Goal: Communication & Community: Share content

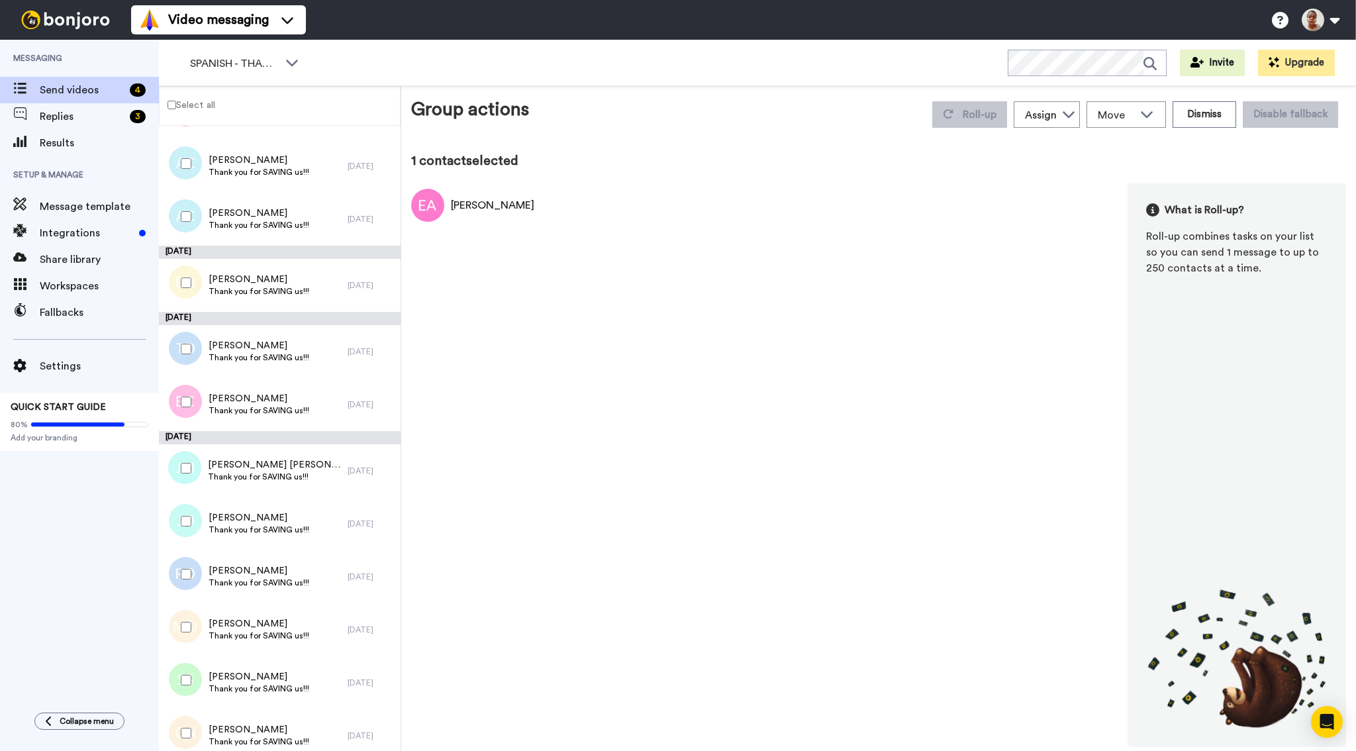
scroll to position [805, 0]
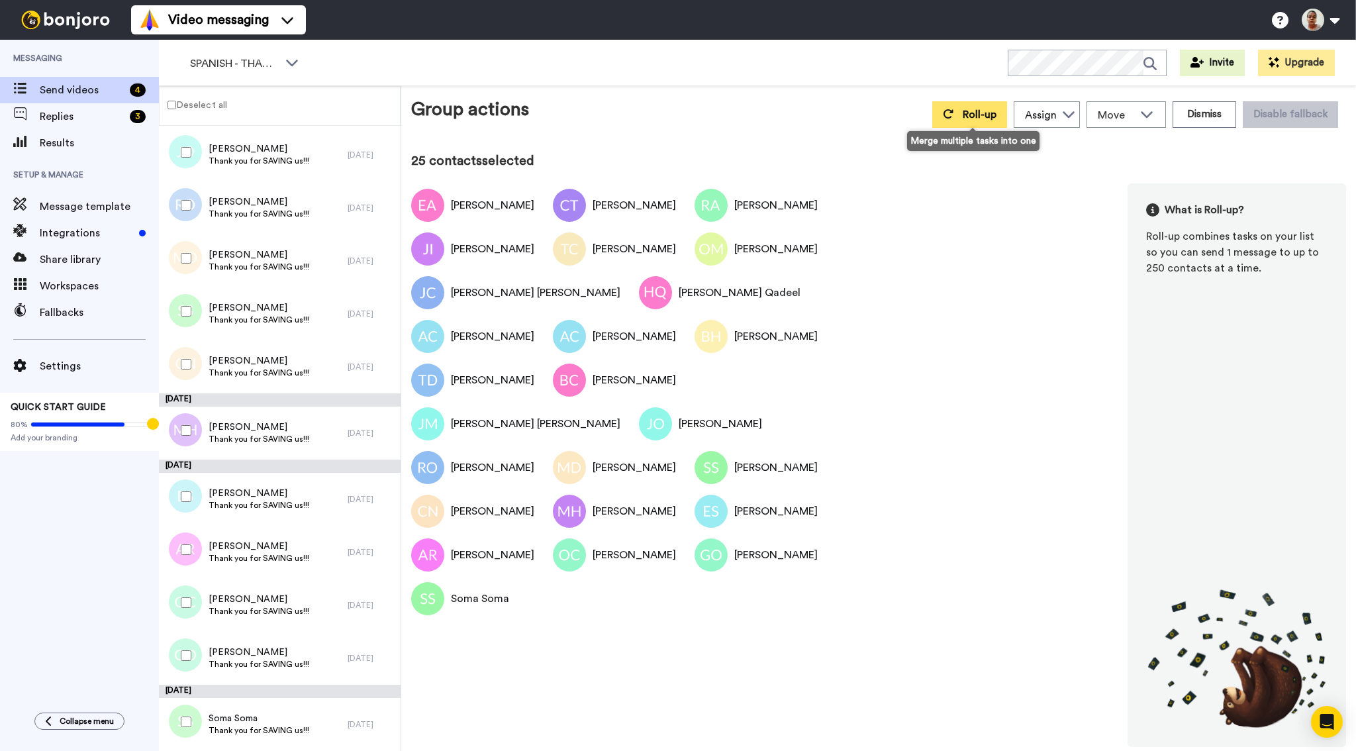
click at [984, 118] on span "Roll-up" at bounding box center [980, 114] width 34 height 11
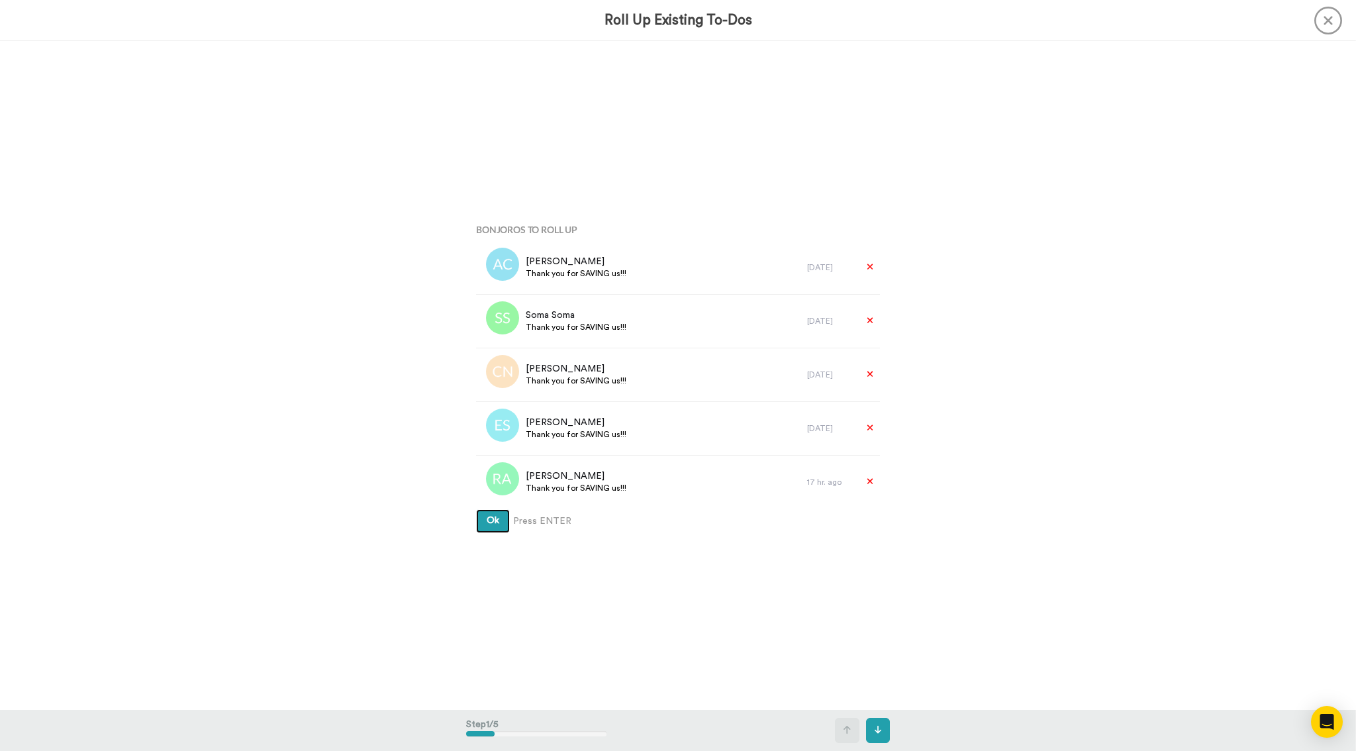
click at [491, 523] on span "Ok" at bounding box center [493, 520] width 13 height 9
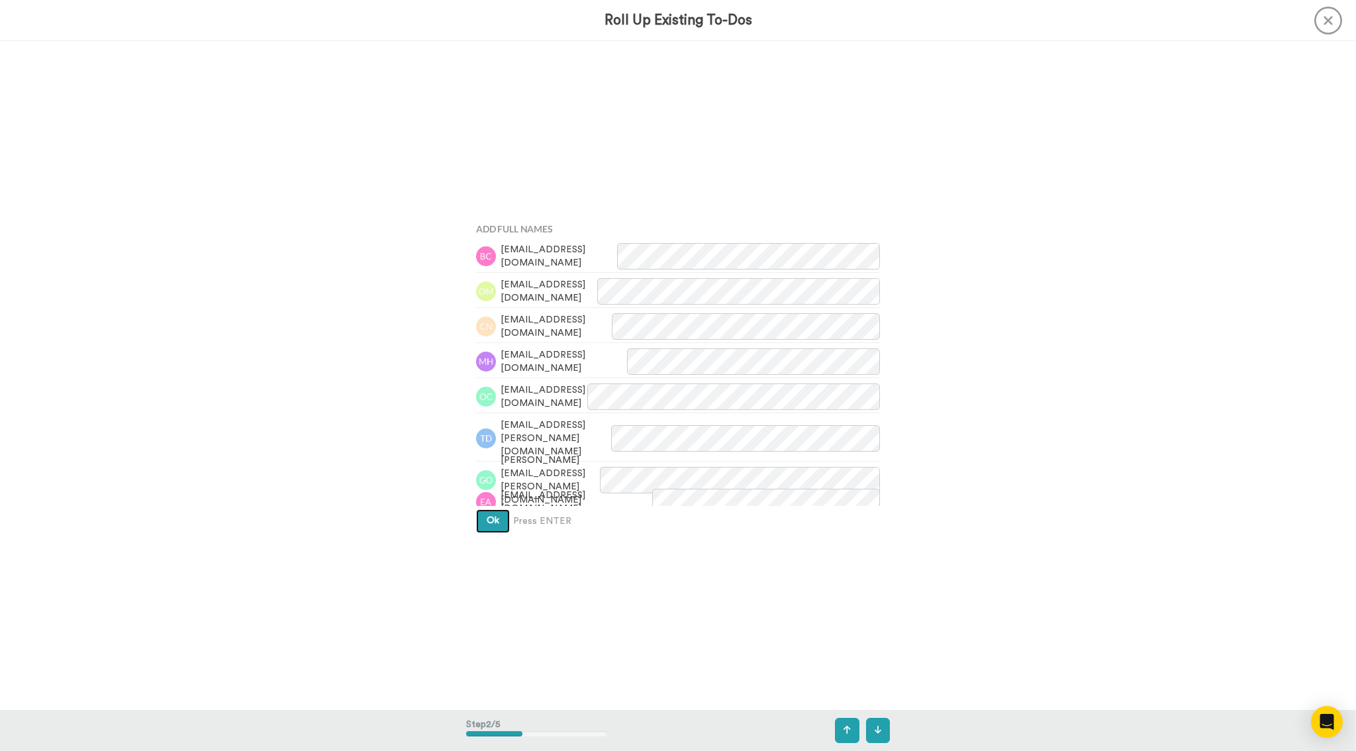
click at [491, 525] on span "Ok" at bounding box center [493, 520] width 13 height 9
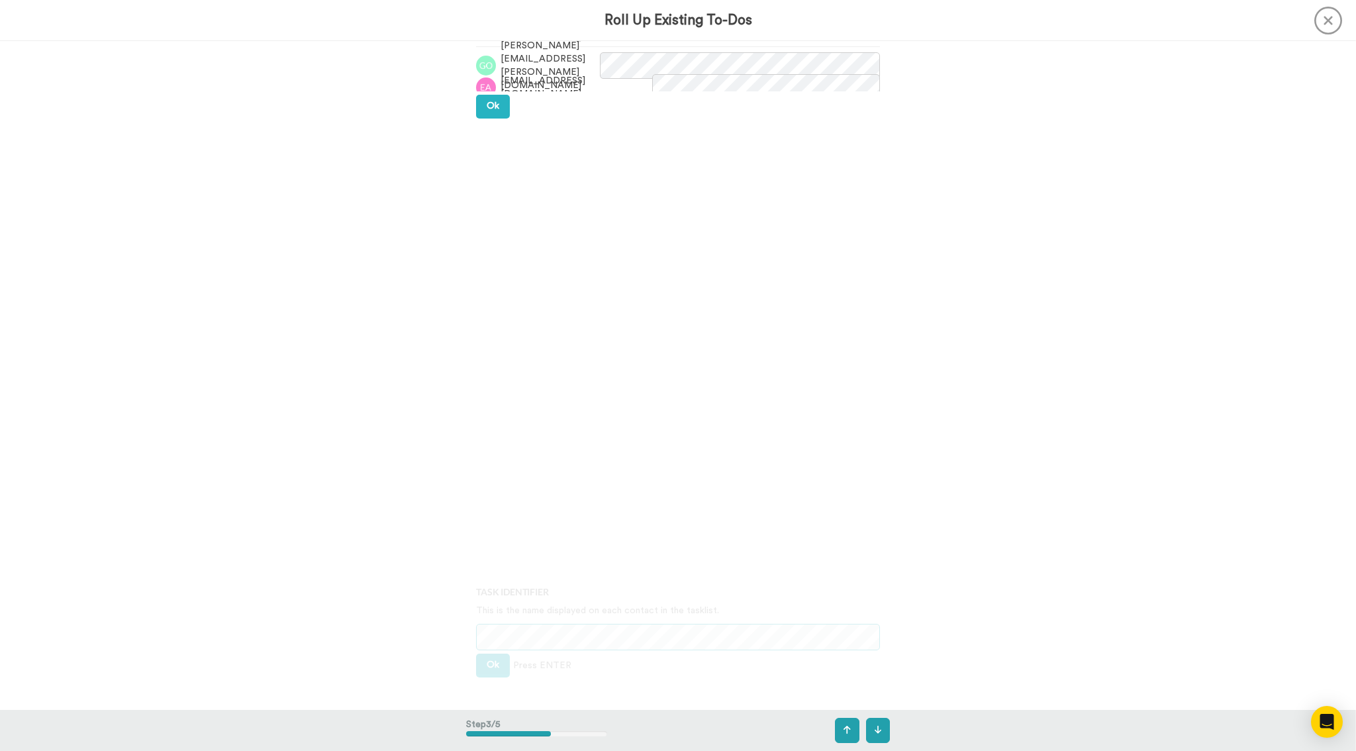
scroll to position [1337, 0]
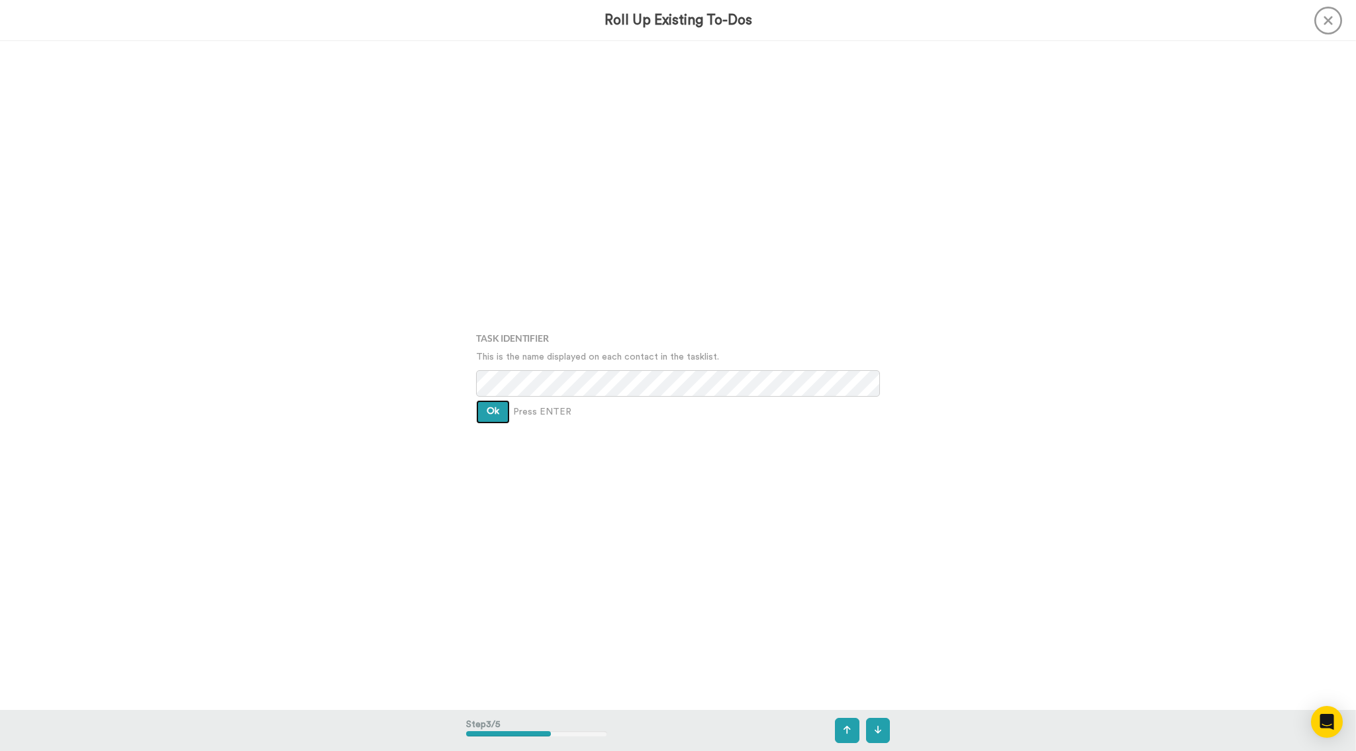
click at [502, 412] on button "Ok" at bounding box center [493, 412] width 34 height 24
click at [502, 412] on button "Ok" at bounding box center [493, 402] width 34 height 24
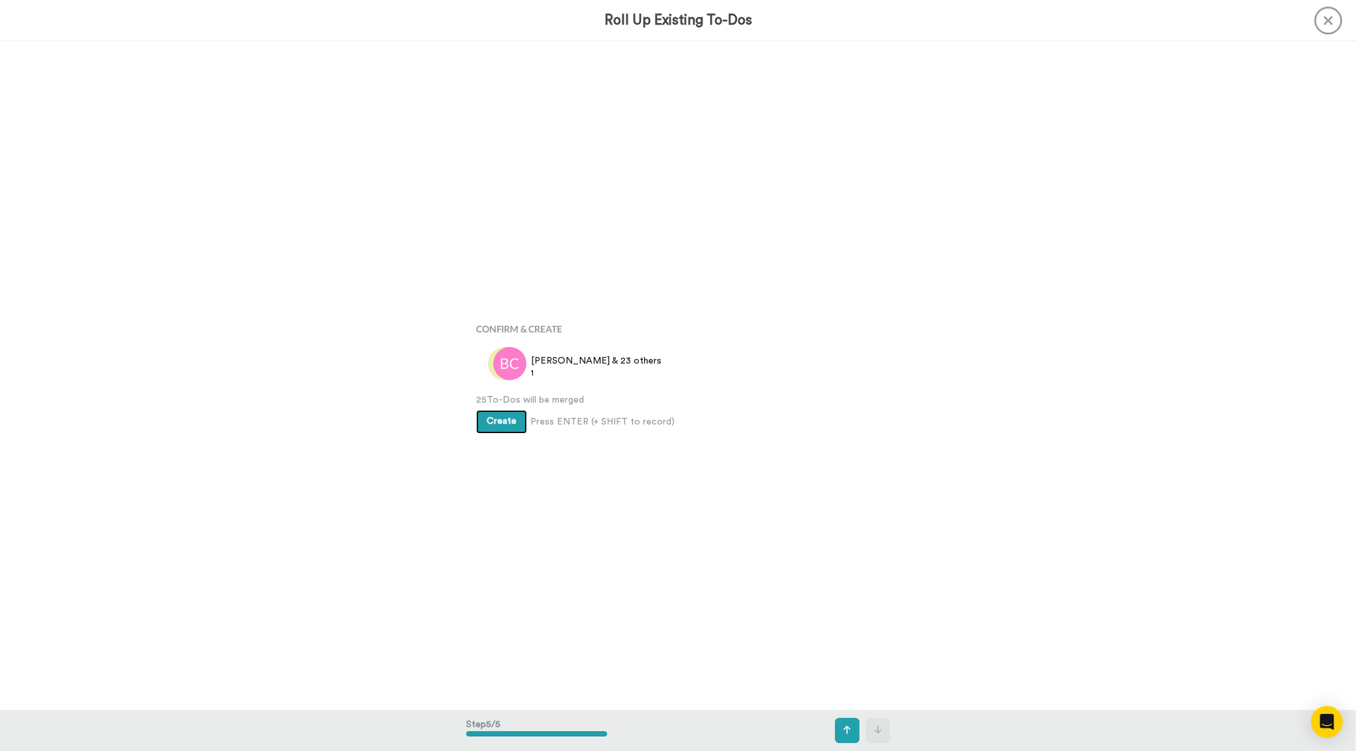
click at [502, 419] on span "Create" at bounding box center [502, 420] width 30 height 9
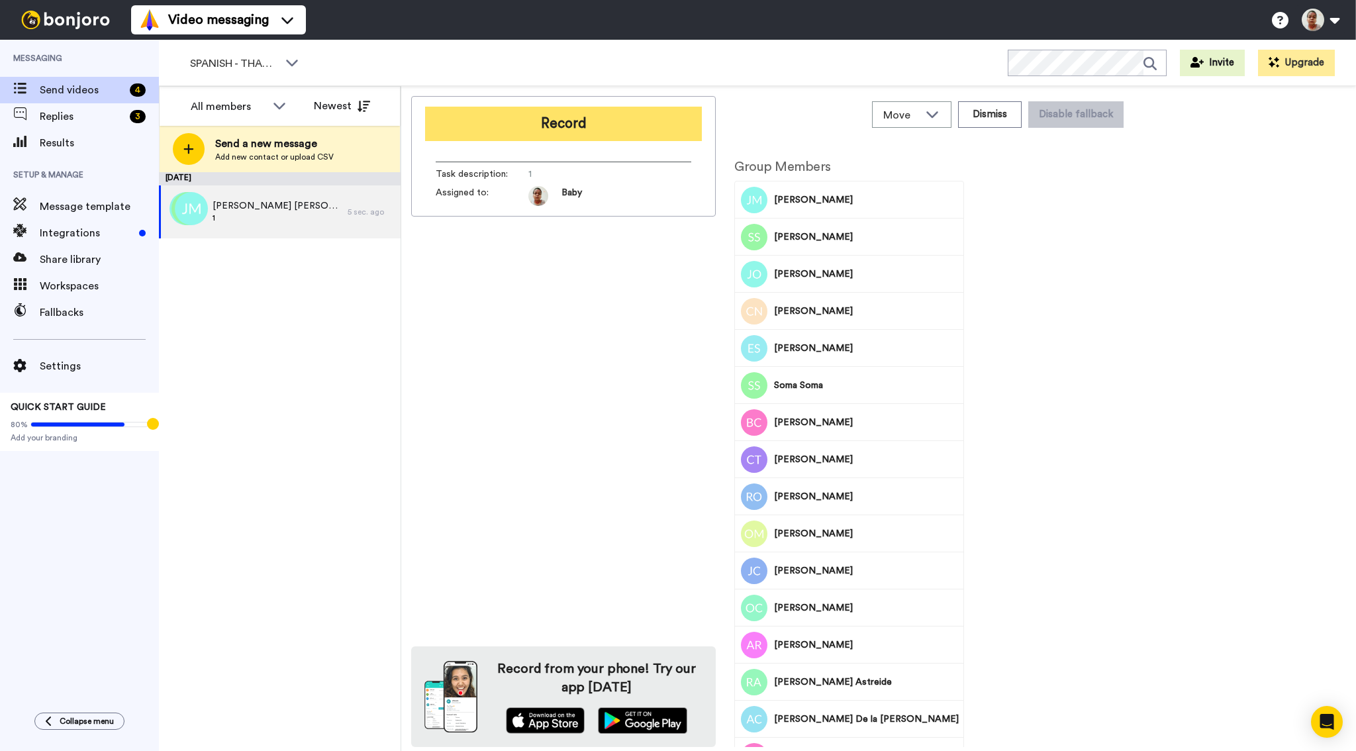
click at [555, 124] on button "Record" at bounding box center [563, 124] width 277 height 34
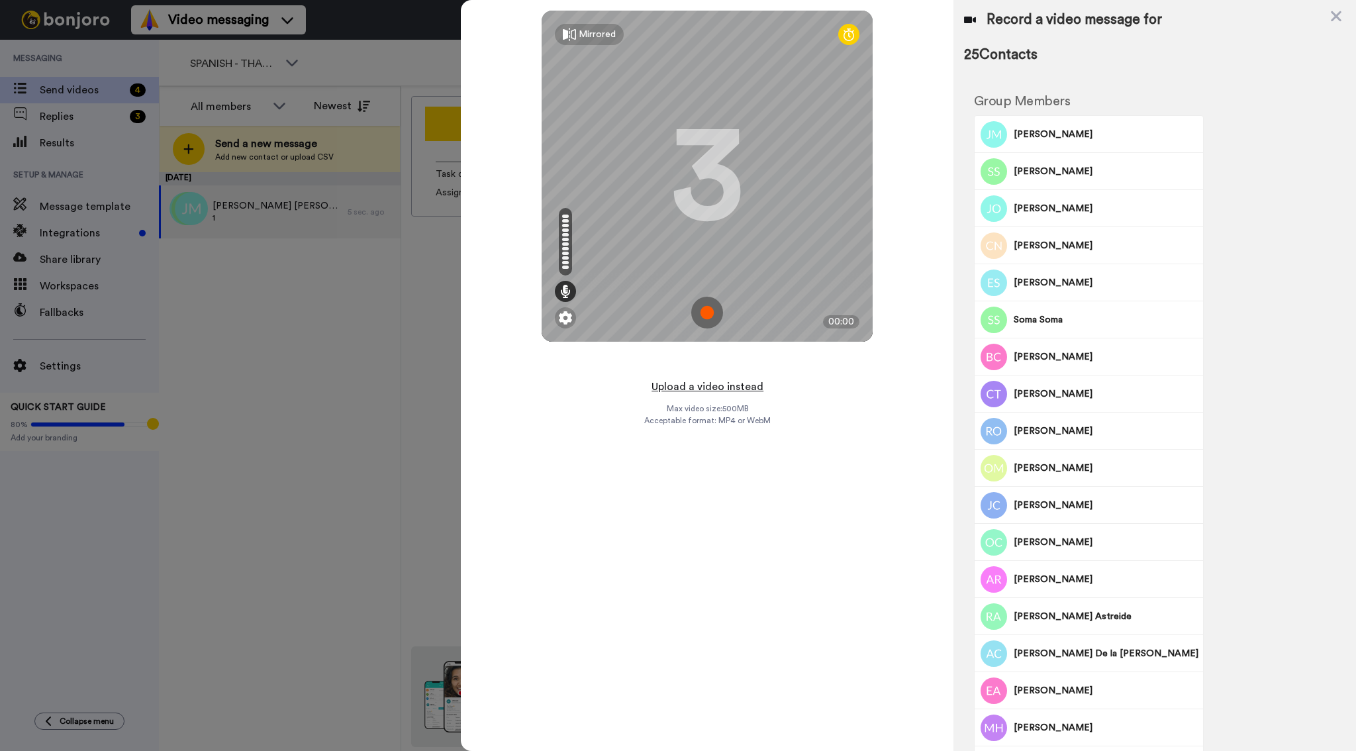
click at [703, 387] on button "Upload a video instead" at bounding box center [707, 386] width 120 height 17
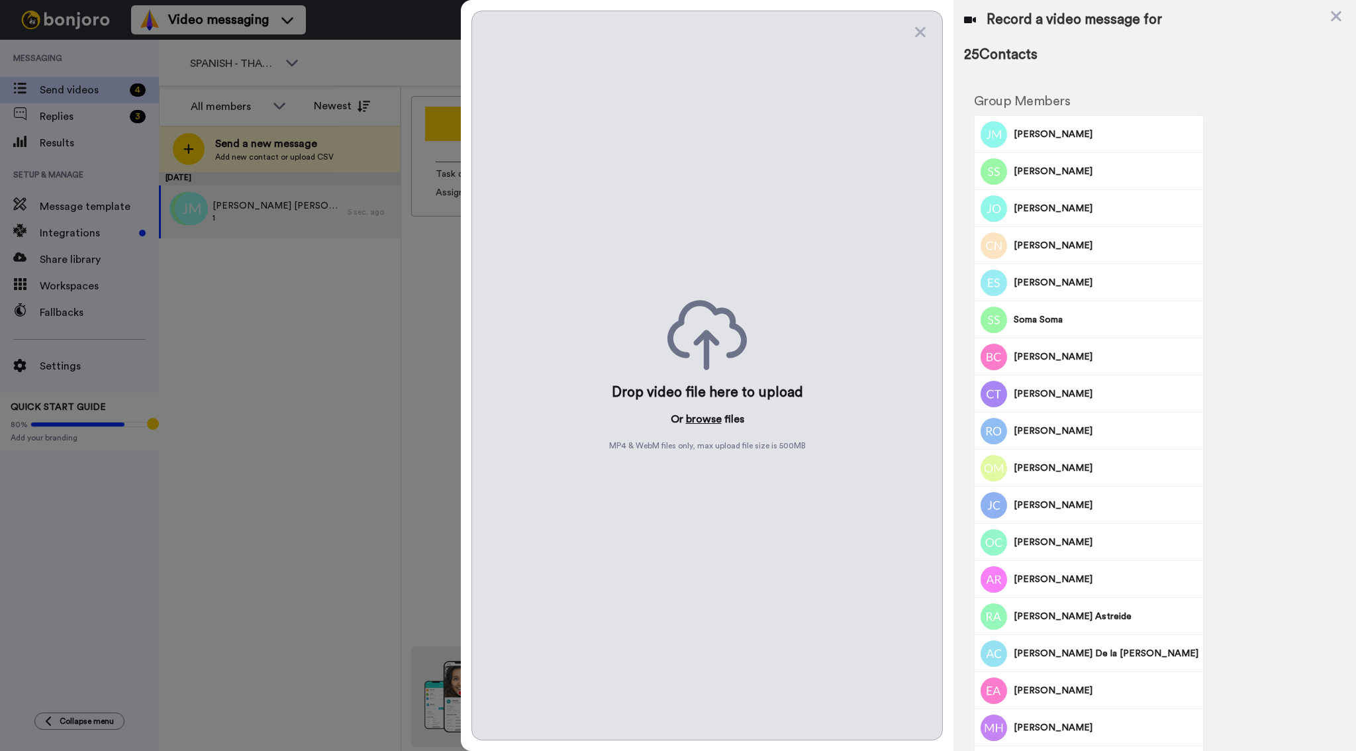
click at [708, 417] on button "browse" at bounding box center [704, 419] width 36 height 16
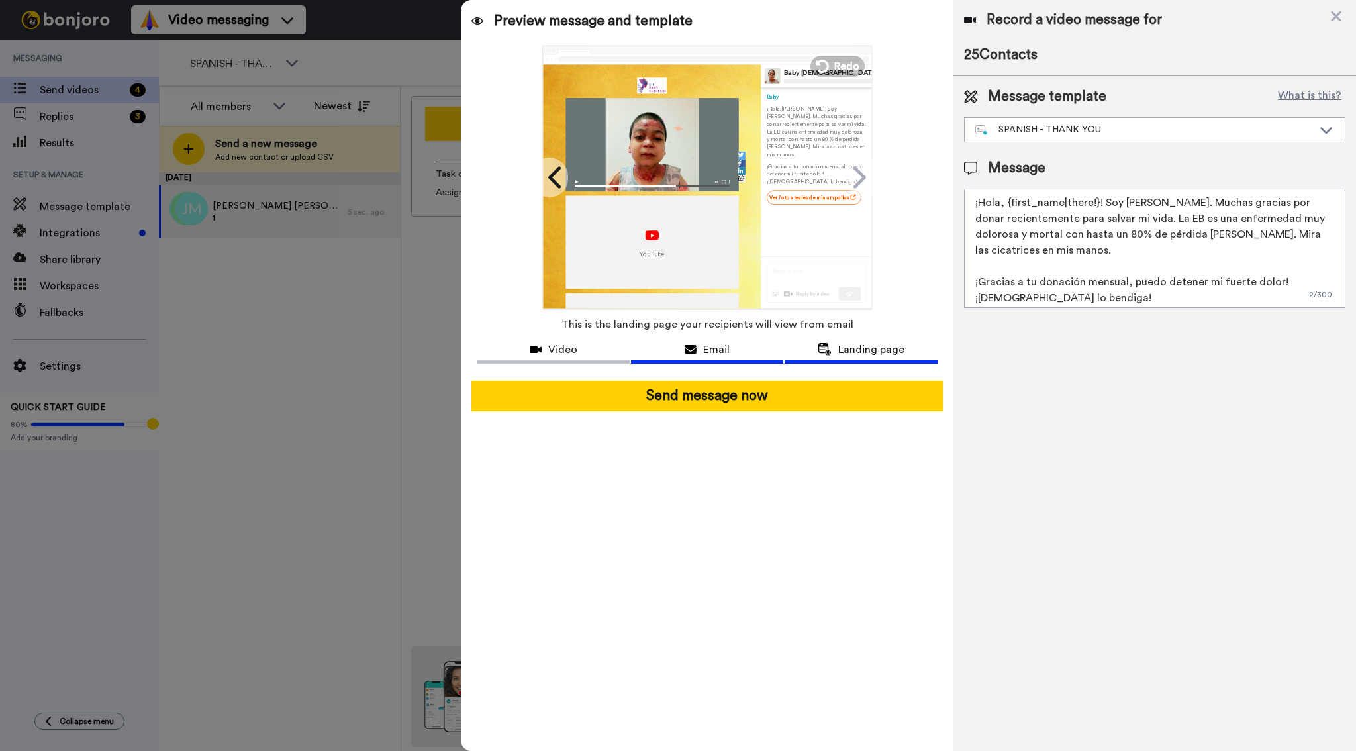
click at [728, 356] on span "Email" at bounding box center [716, 350] width 26 height 16
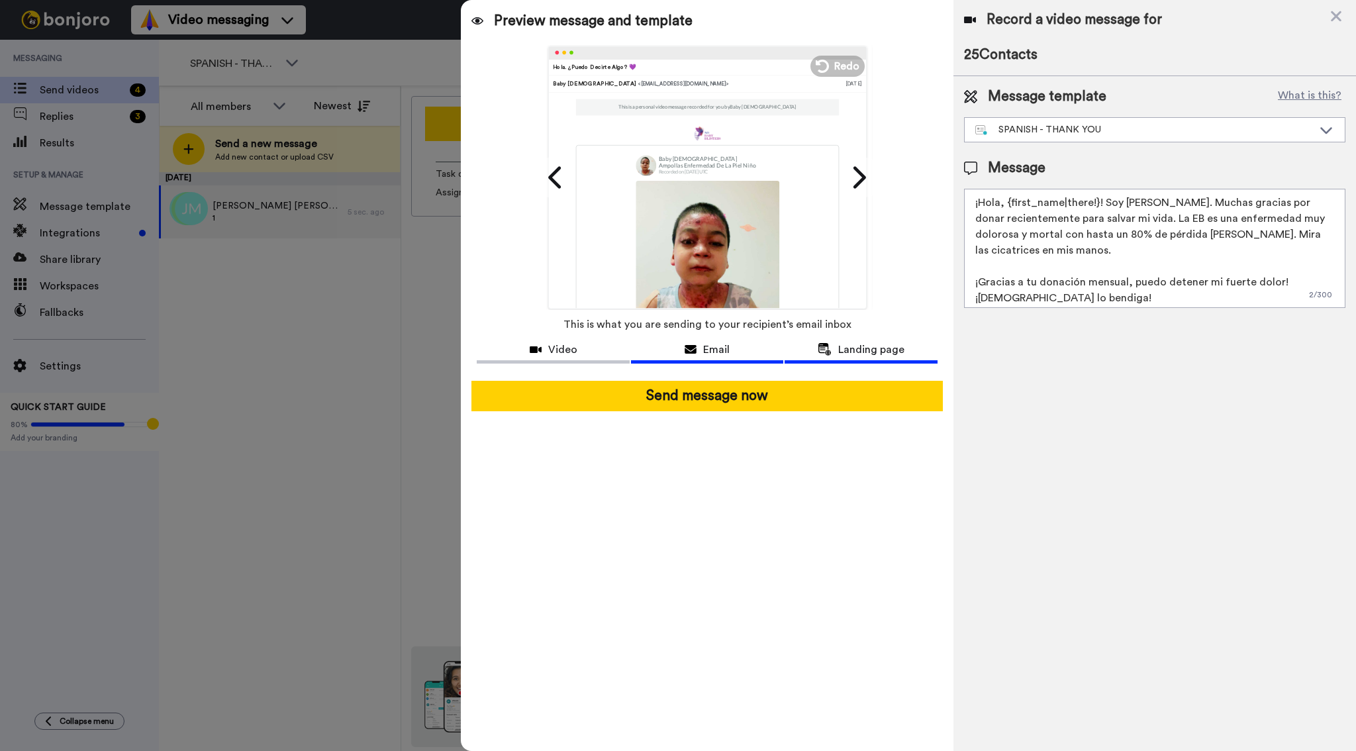
click at [868, 348] on span "Landing page" at bounding box center [871, 350] width 66 height 16
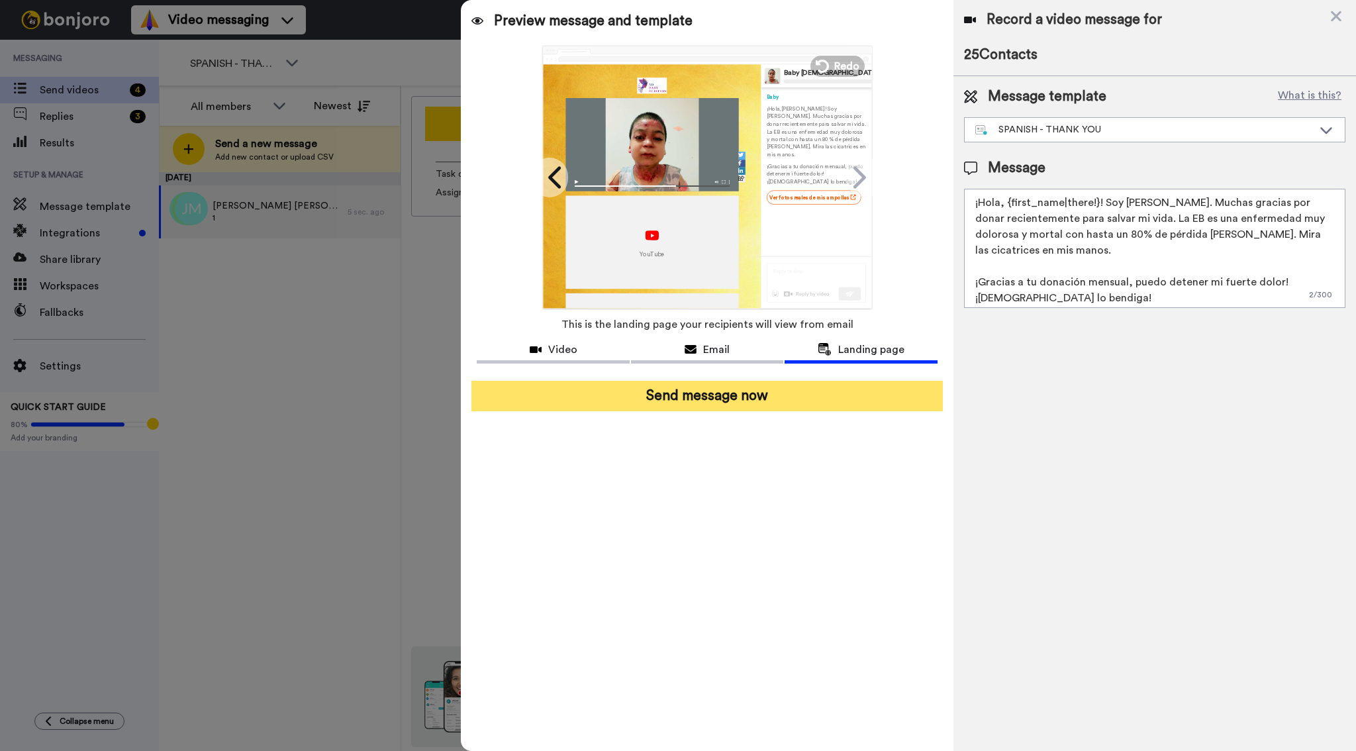
click at [757, 402] on button "Send message now" at bounding box center [706, 396] width 471 height 30
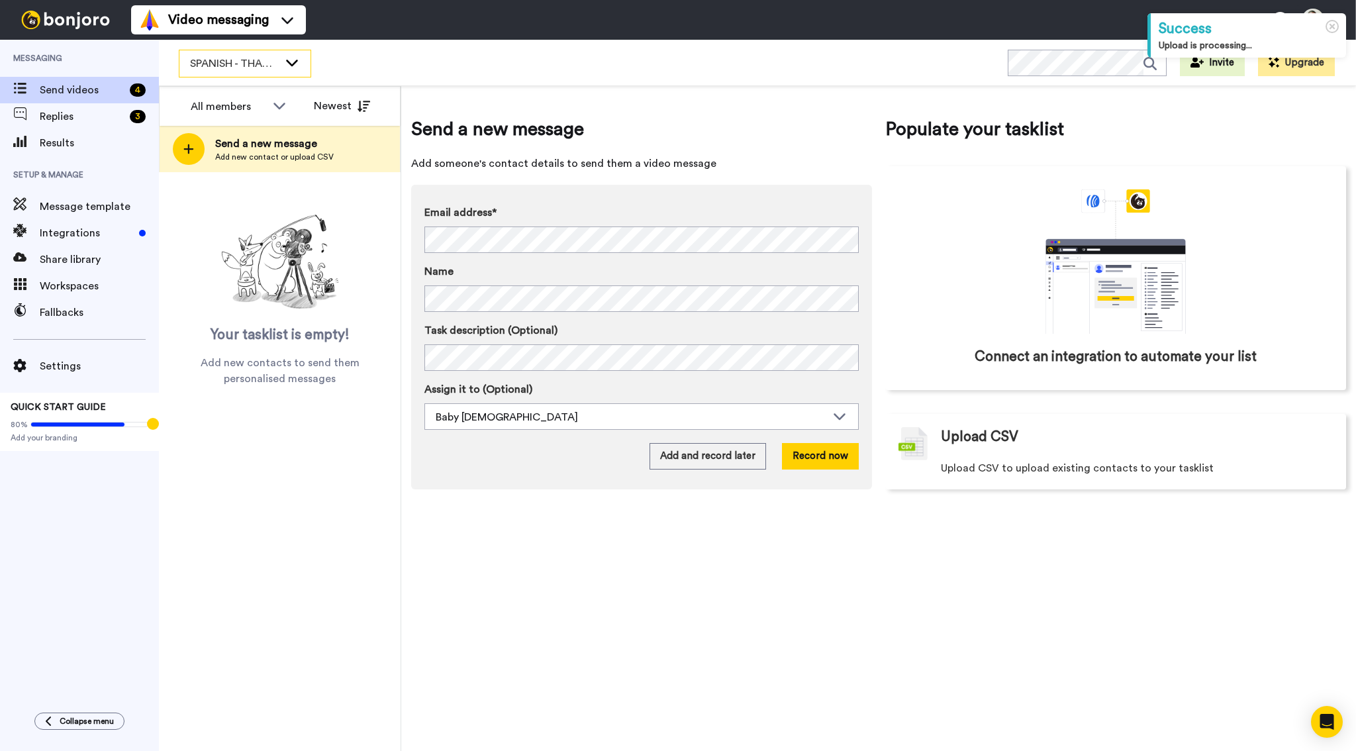
click at [249, 62] on span "SPANISH - THANK YOU" at bounding box center [234, 64] width 89 height 16
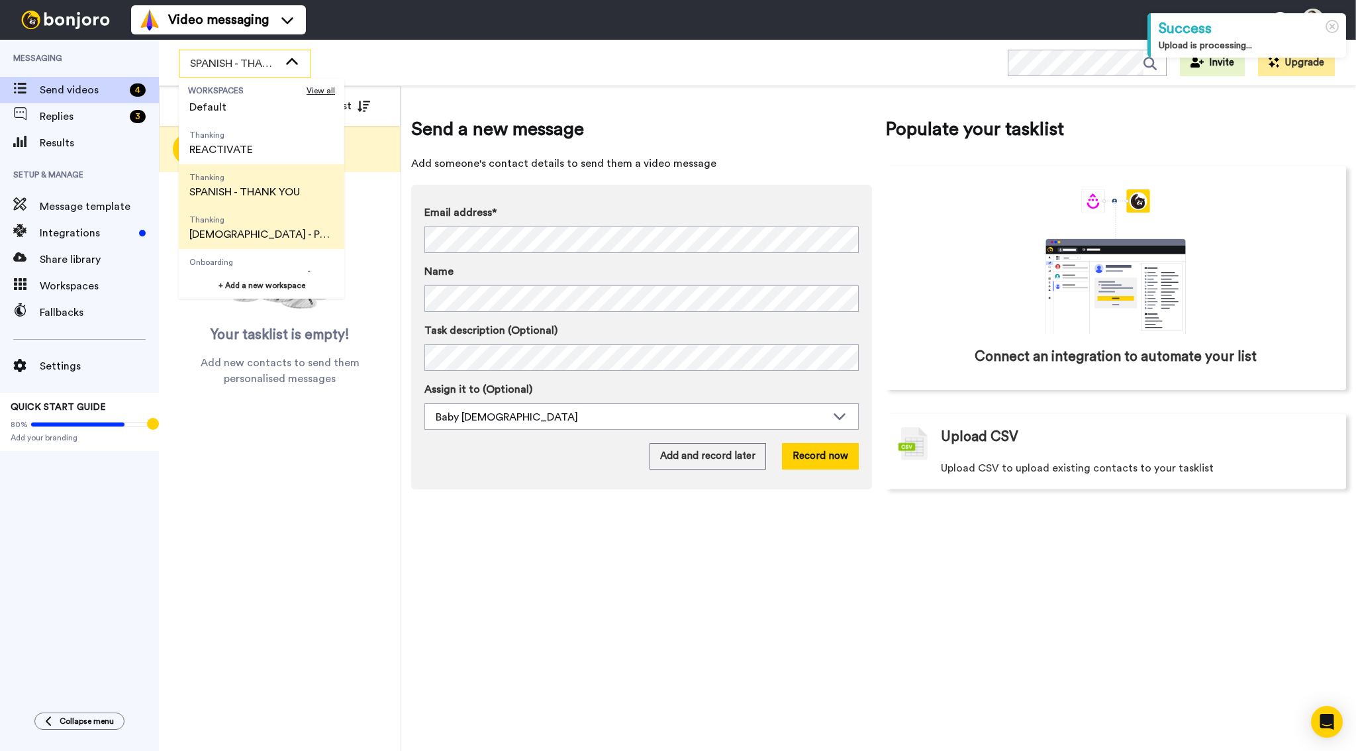
scroll to position [68, 0]
click at [257, 222] on span "Thanking SPANISH - PLEASE DONATE" at bounding box center [261, 226] width 165 height 42
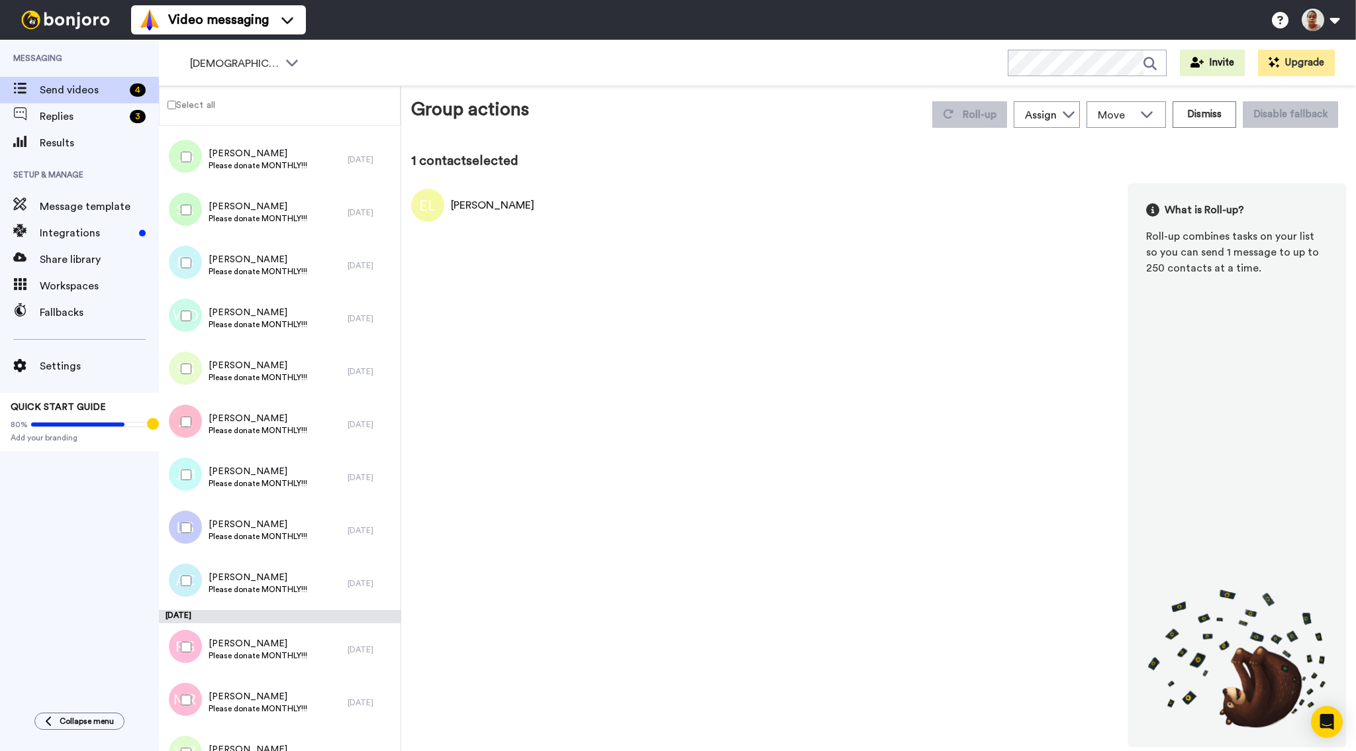
scroll to position [5757, 0]
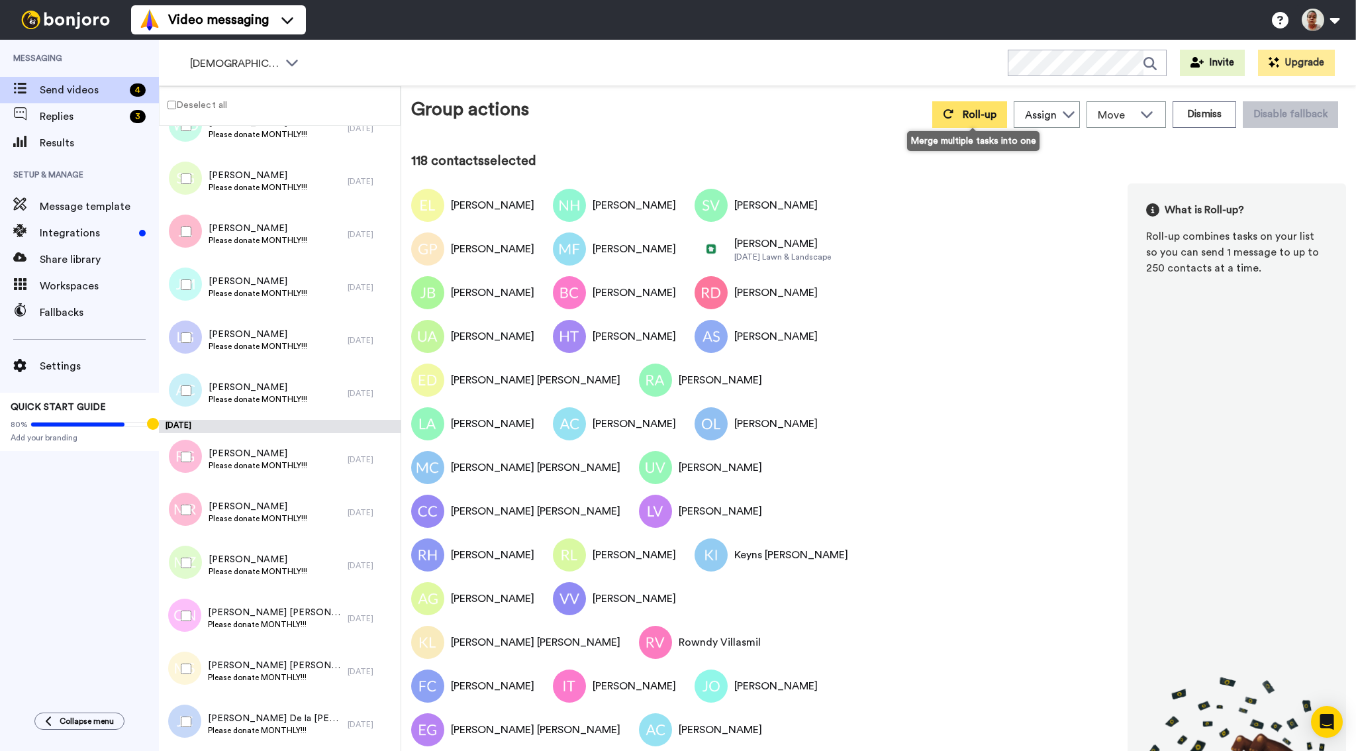
click at [967, 118] on span "Roll-up" at bounding box center [980, 114] width 34 height 11
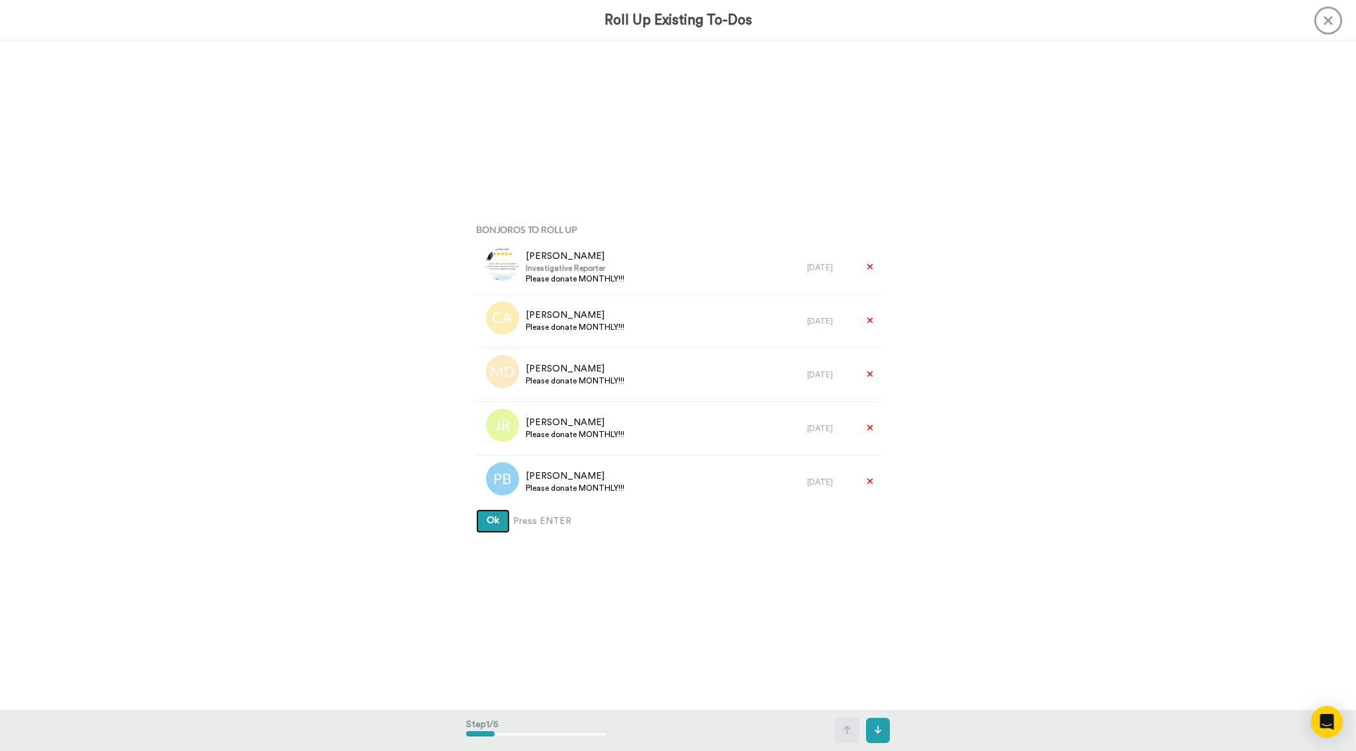
click at [489, 528] on button "Ok" at bounding box center [493, 521] width 34 height 24
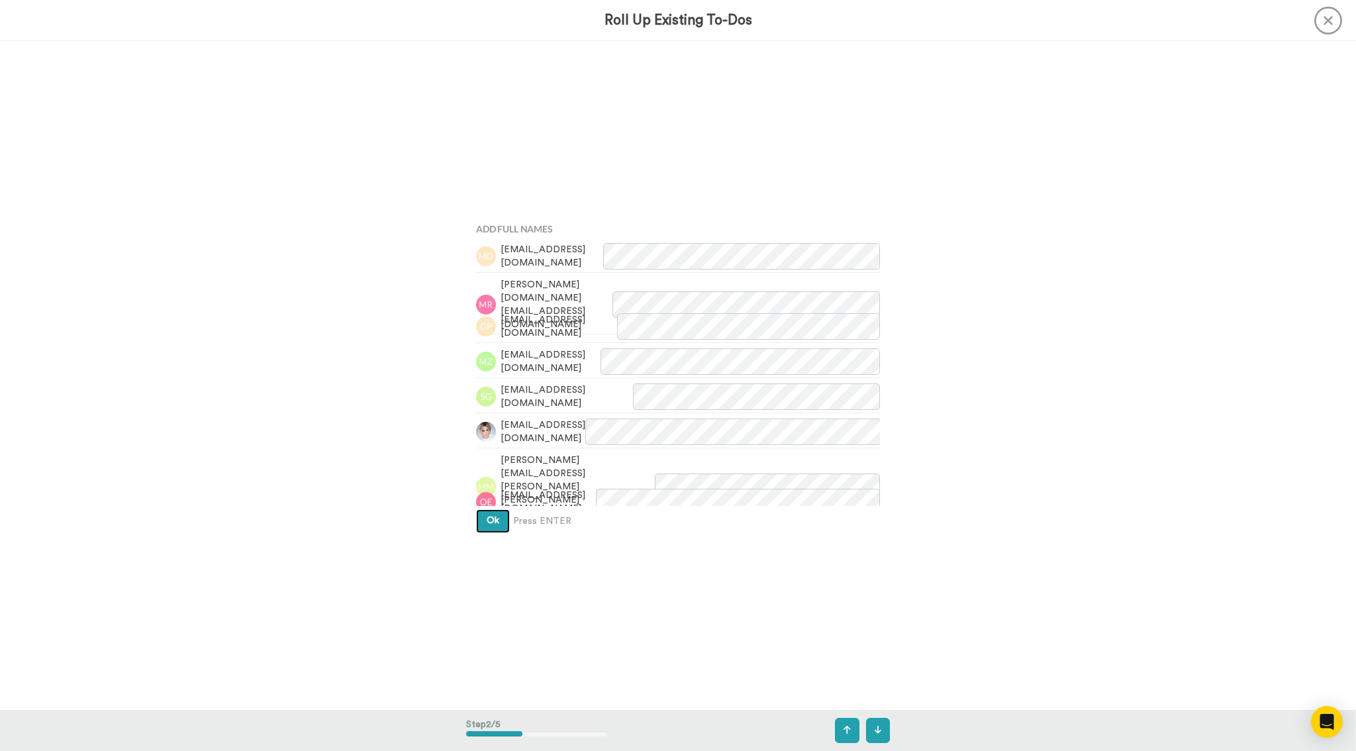
click at [498, 519] on button "Ok" at bounding box center [493, 521] width 34 height 24
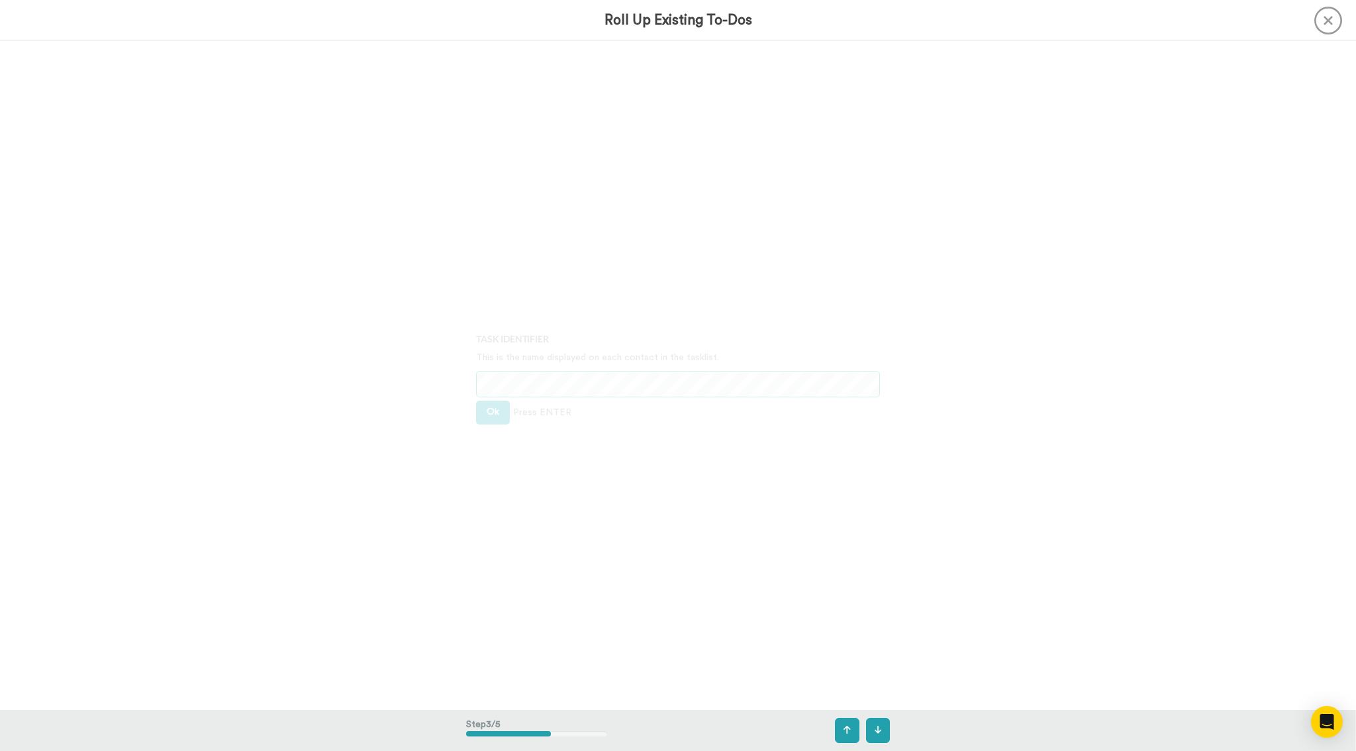
scroll to position [1337, 0]
click at [497, 410] on span "Ok" at bounding box center [493, 410] width 13 height 9
click at [497, 410] on button "Ok" at bounding box center [493, 402] width 34 height 24
click at [500, 418] on span "Create" at bounding box center [502, 420] width 30 height 9
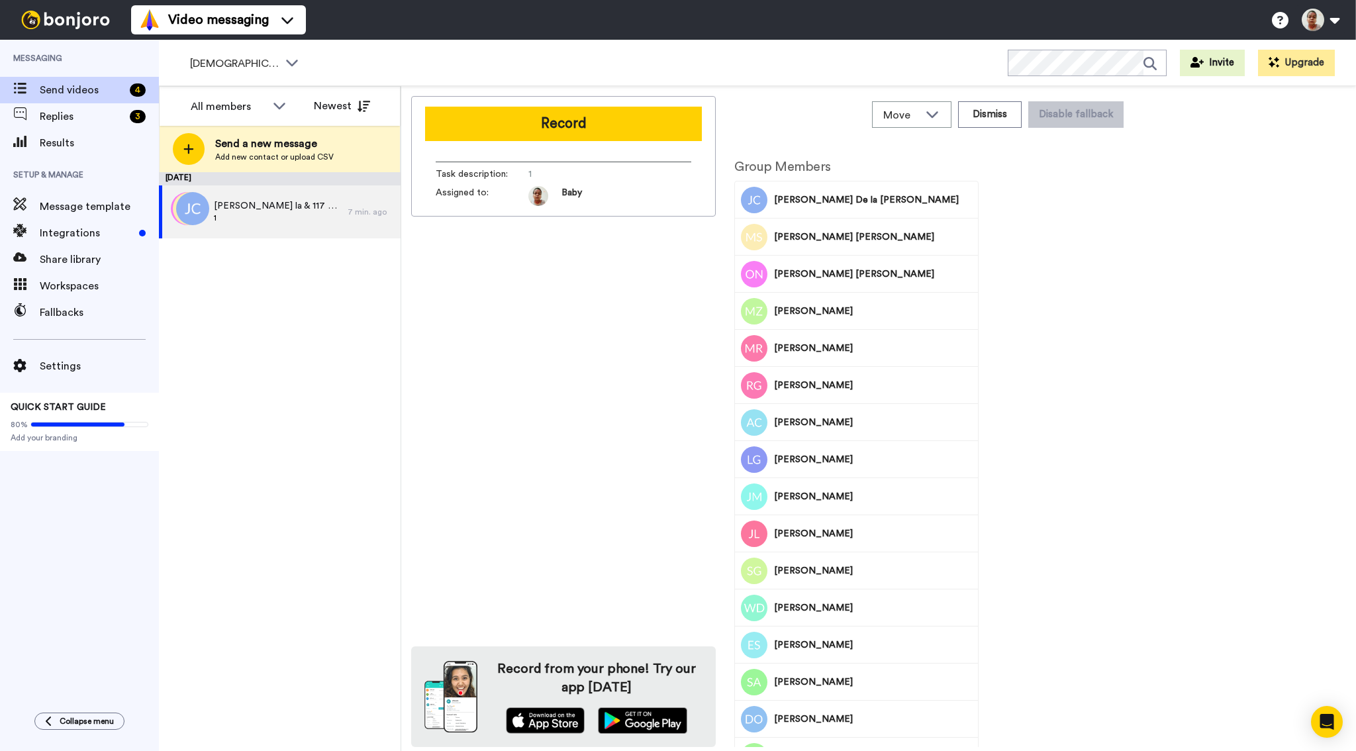
click at [536, 115] on button "Record" at bounding box center [563, 124] width 277 height 34
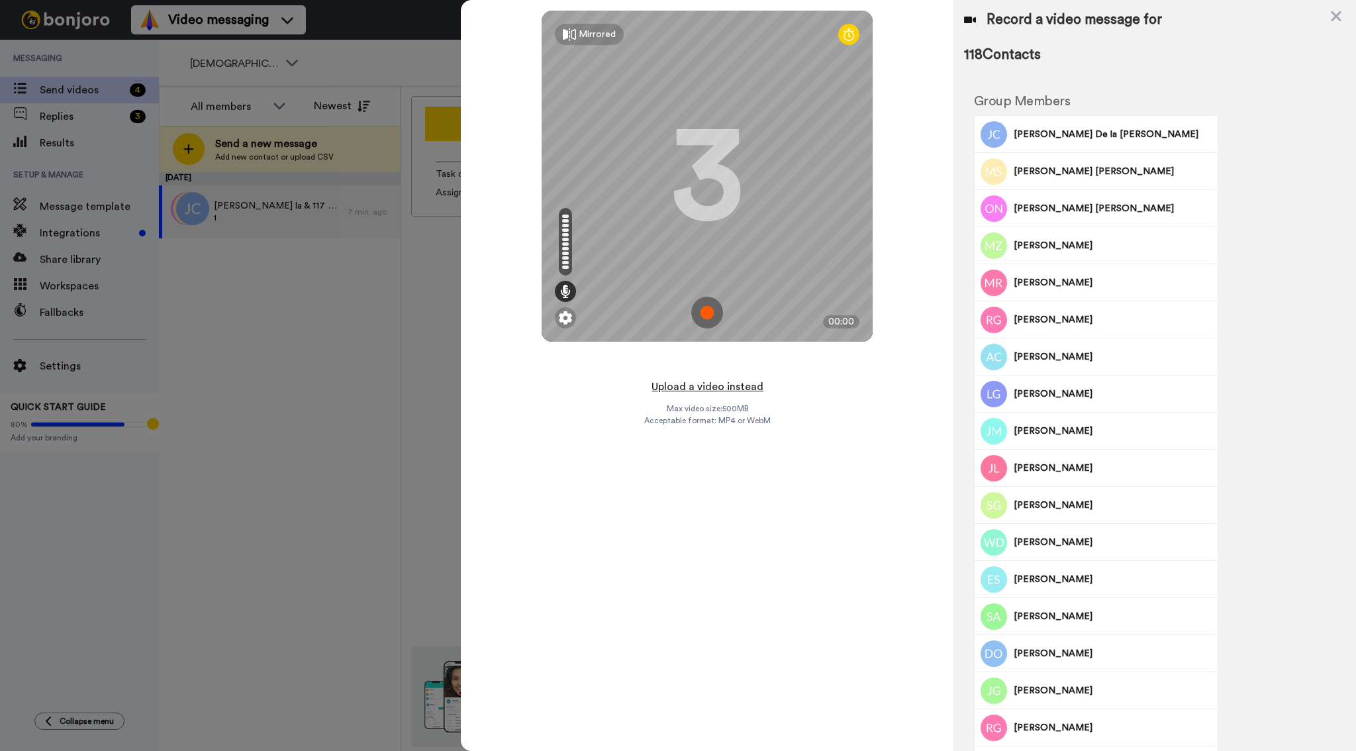
click at [705, 389] on button "Upload a video instead" at bounding box center [707, 386] width 120 height 17
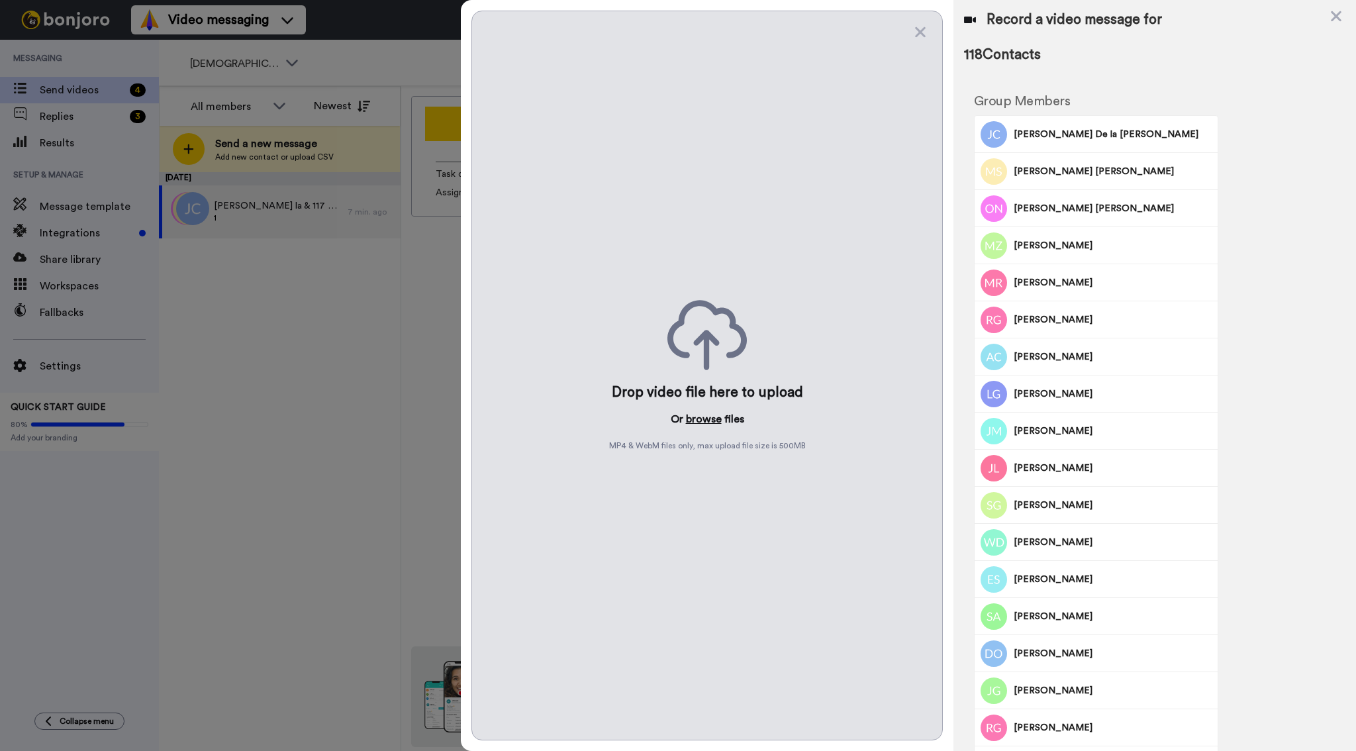
click at [703, 426] on button "browse" at bounding box center [704, 419] width 36 height 16
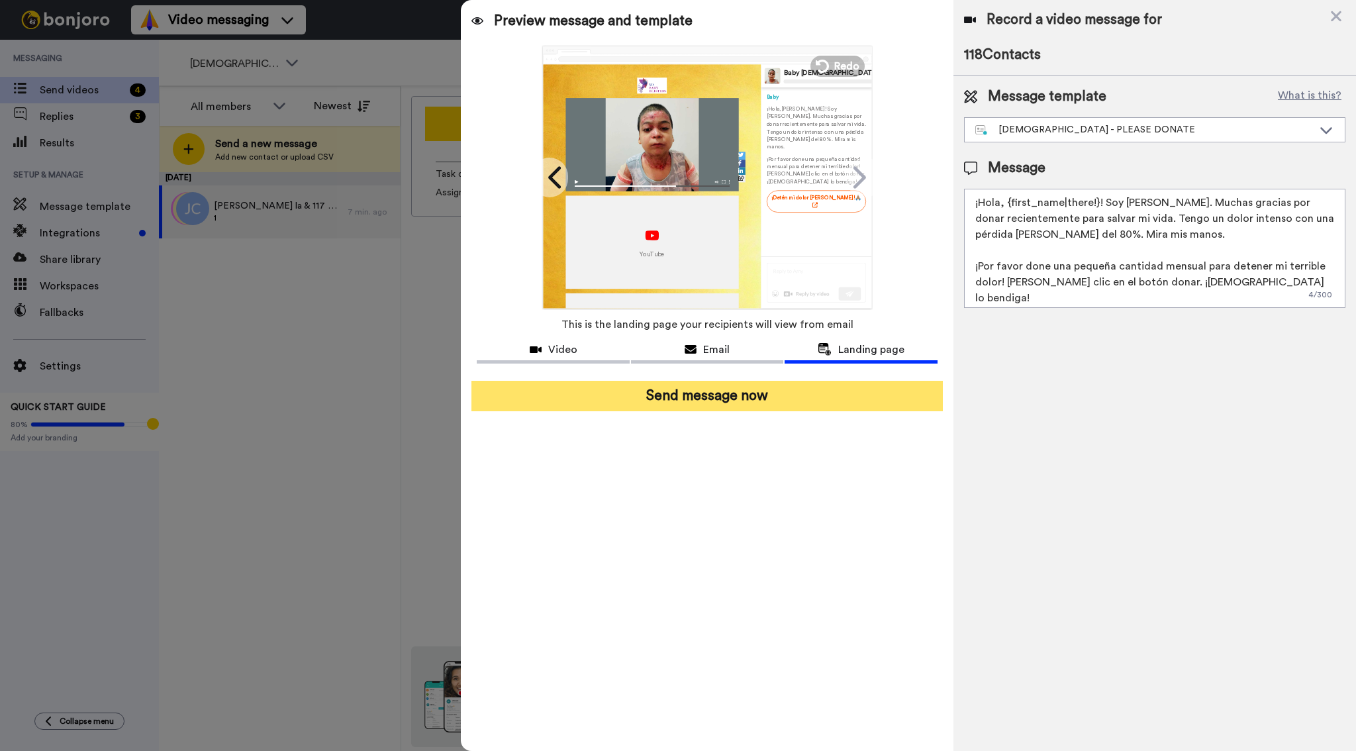
click at [756, 395] on button "Send message now" at bounding box center [706, 396] width 471 height 30
